Goal: Obtain resource: Download file/media

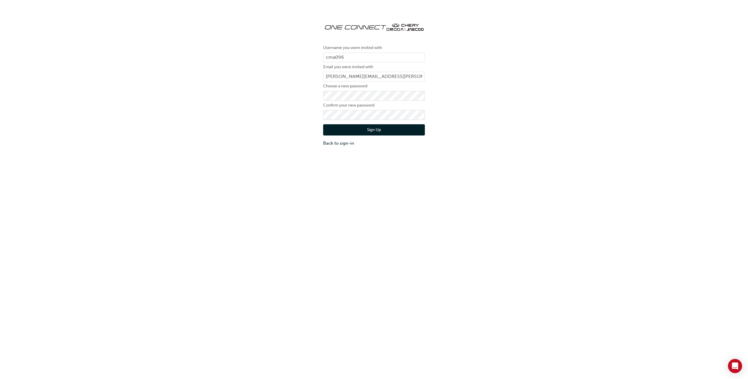
click at [359, 127] on button "Sign Up" at bounding box center [374, 129] width 102 height 11
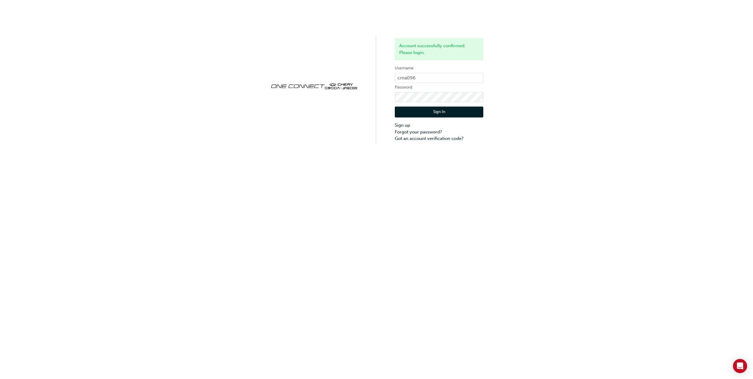
click at [443, 113] on button "Sign In" at bounding box center [439, 111] width 88 height 11
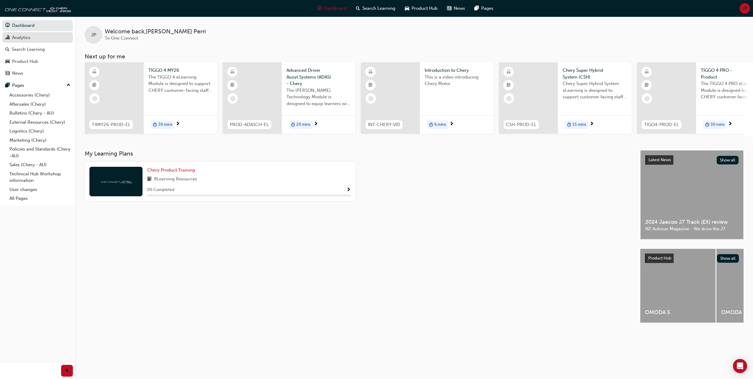
drag, startPoint x: 37, startPoint y: 37, endPoint x: 29, endPoint y: 38, distance: 7.2
click at [29, 38] on div "Analytics" at bounding box center [21, 37] width 18 height 7
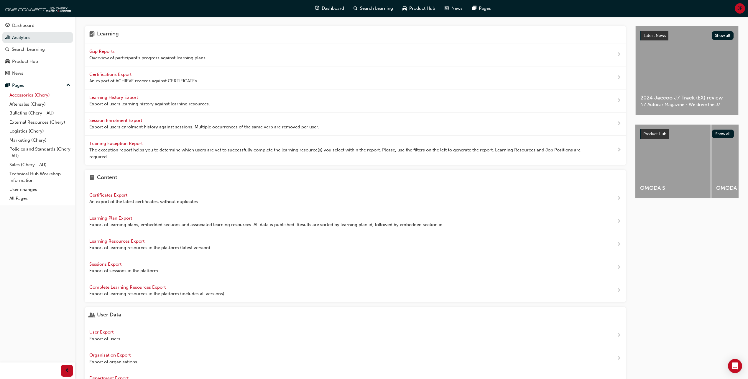
click at [35, 96] on link "Accessories (Chery)" at bounding box center [40, 95] width 66 height 9
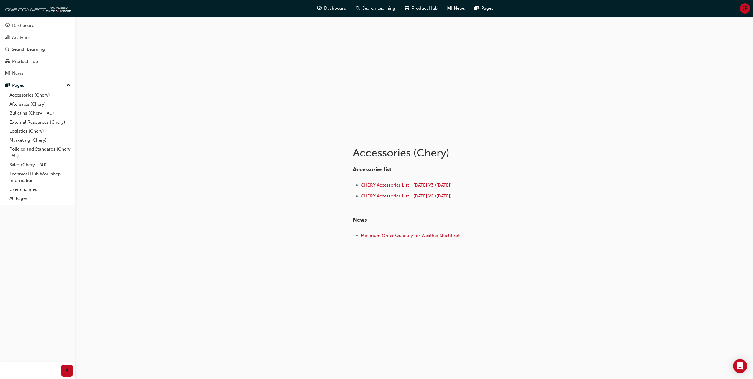
click at [381, 186] on span "CHERY Accessories List - [DATE] V3 ([DATE])" at bounding box center [406, 184] width 91 height 5
